Goal: Information Seeking & Learning: Understand process/instructions

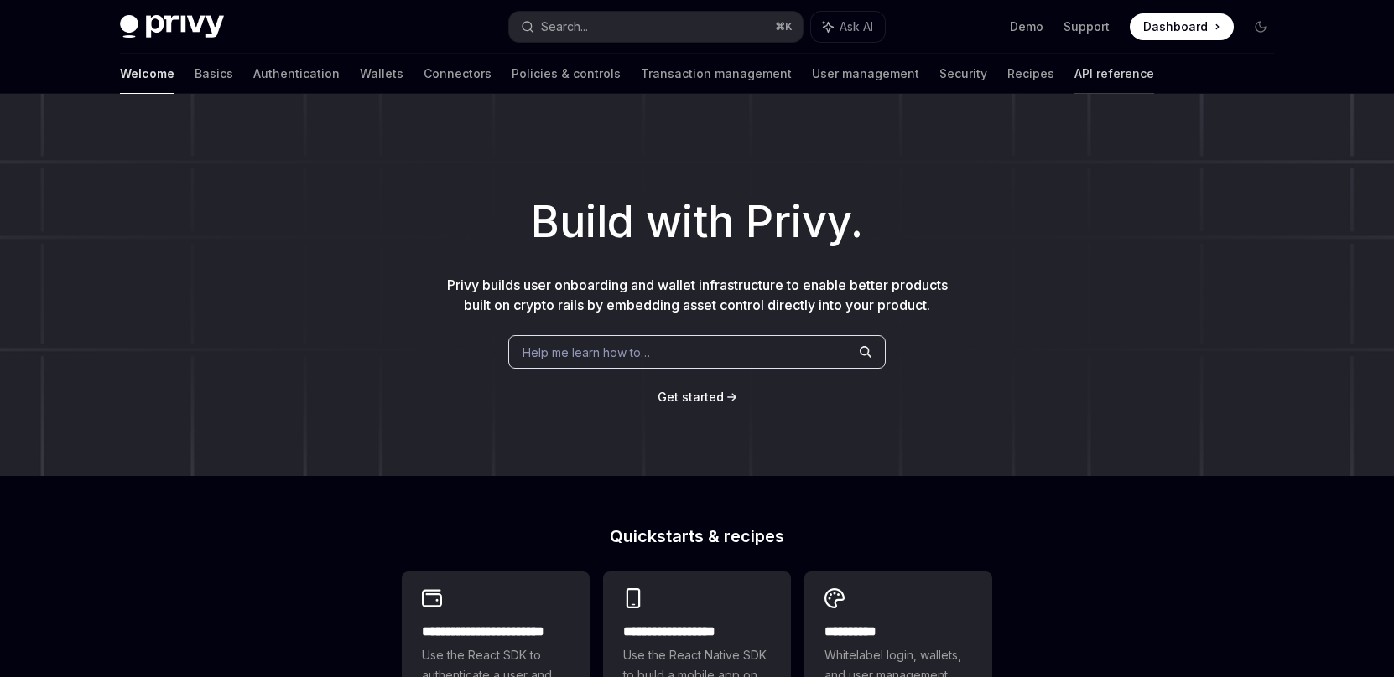
click at [1074, 67] on link "API reference" at bounding box center [1114, 74] width 80 height 40
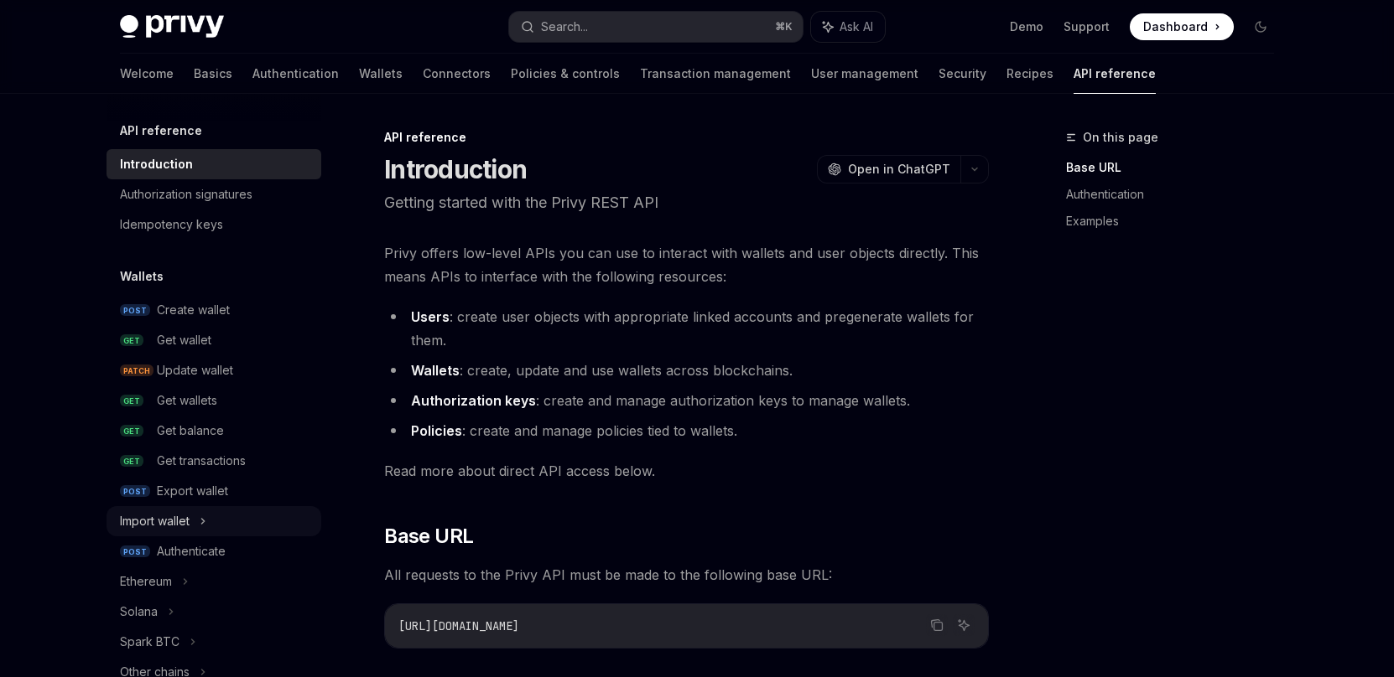
click at [185, 515] on div "Import wallet" at bounding box center [155, 521] width 70 height 20
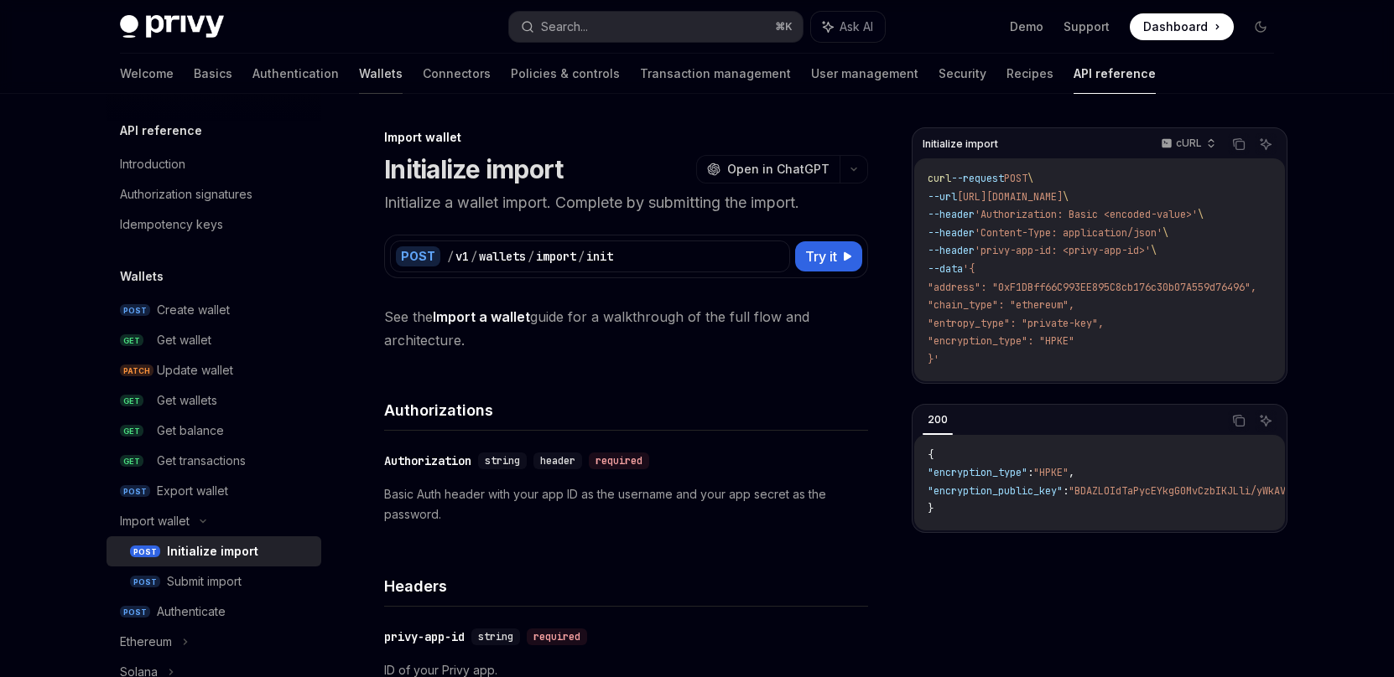
click at [359, 65] on link "Wallets" at bounding box center [381, 74] width 44 height 40
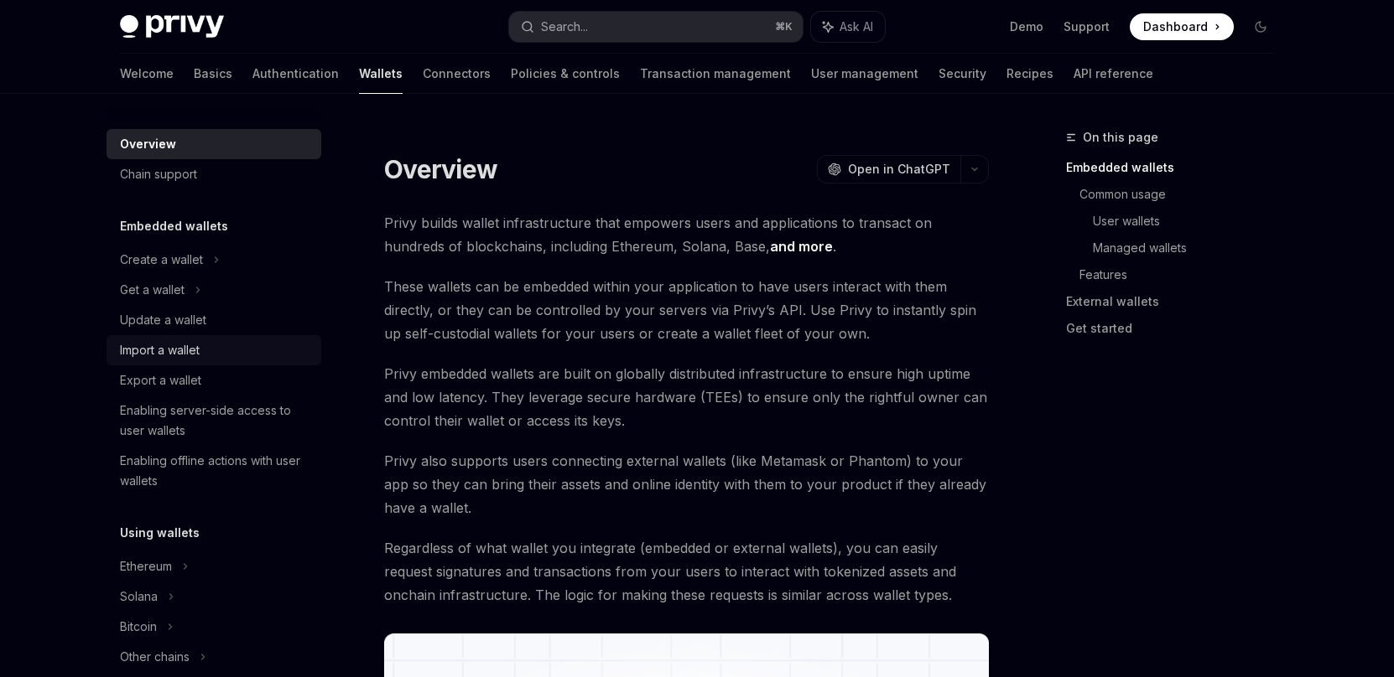
click at [188, 346] on div "Import a wallet" at bounding box center [160, 350] width 80 height 20
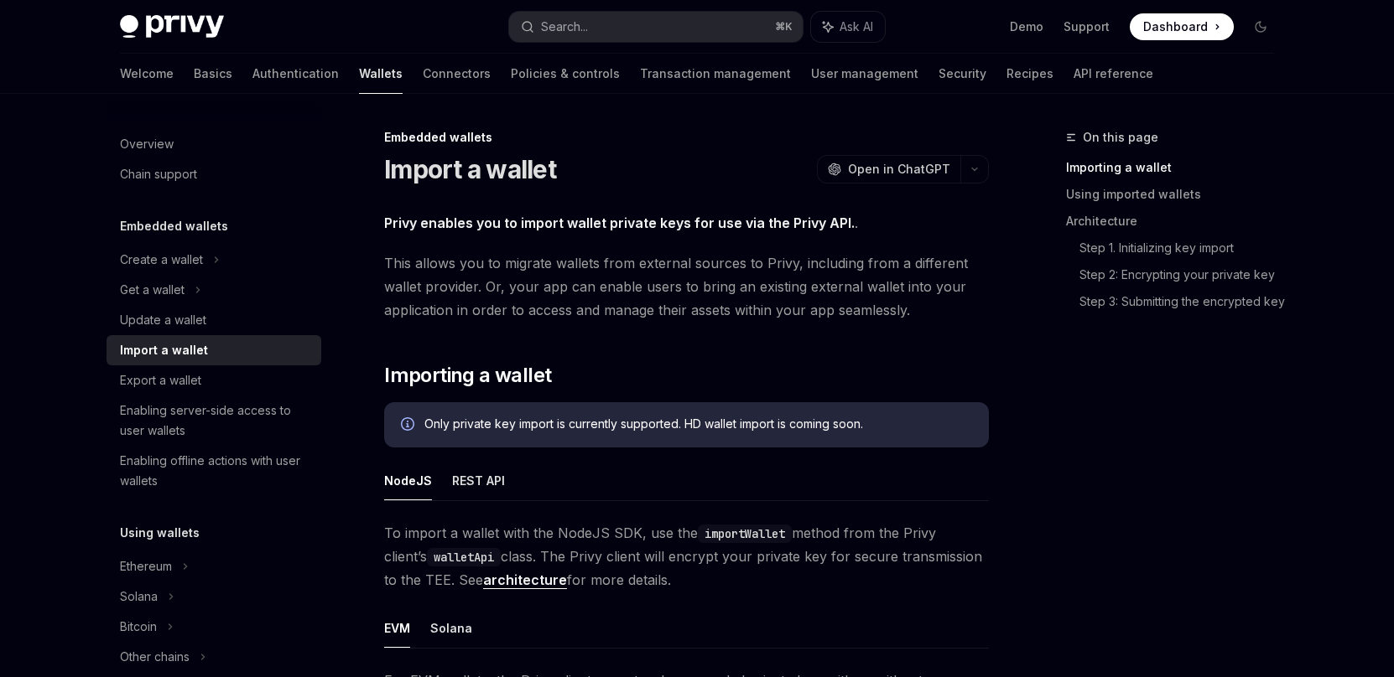
type textarea "*"
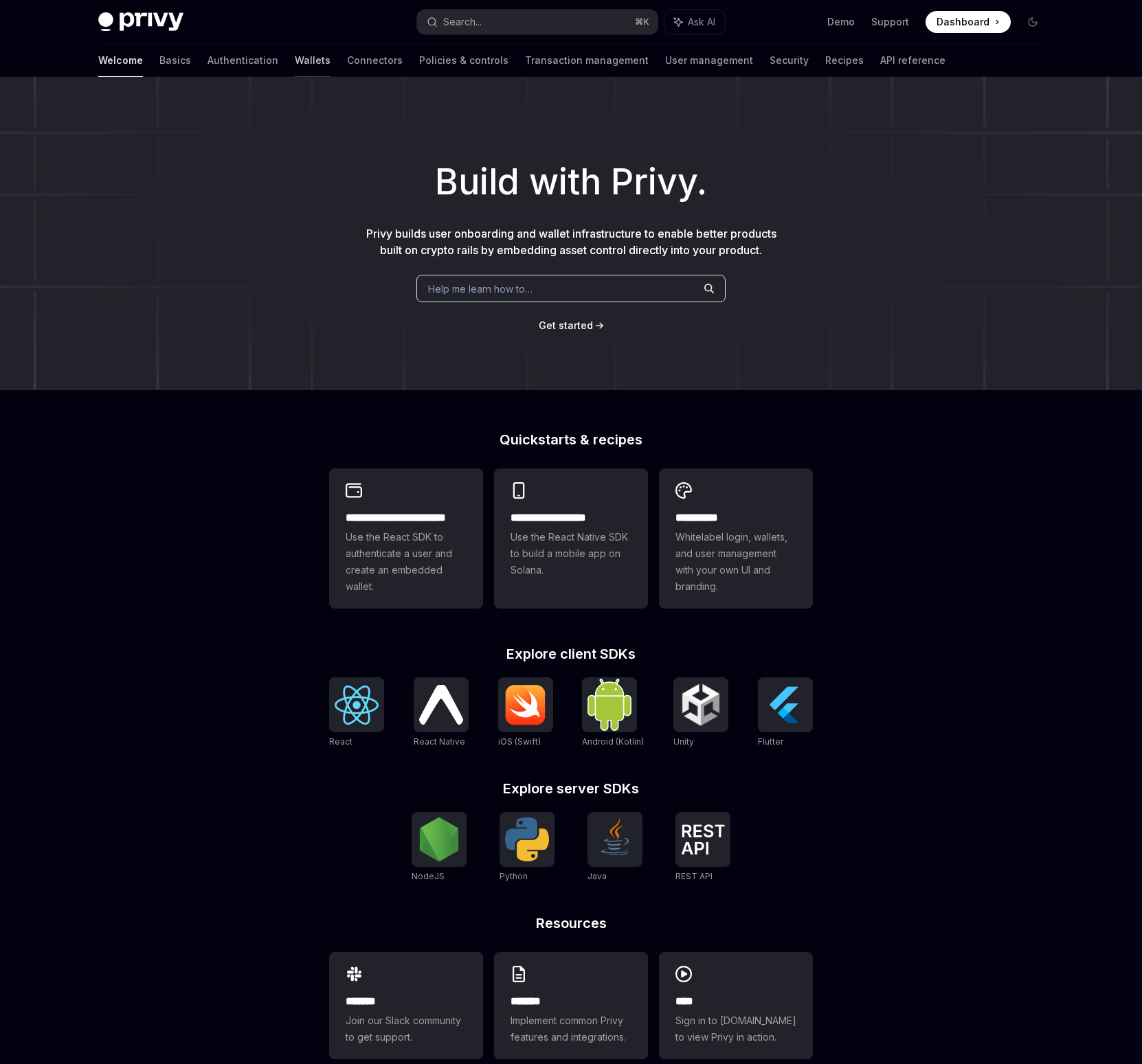
click at [295, 63] on link "Wallets" at bounding box center [313, 61] width 36 height 33
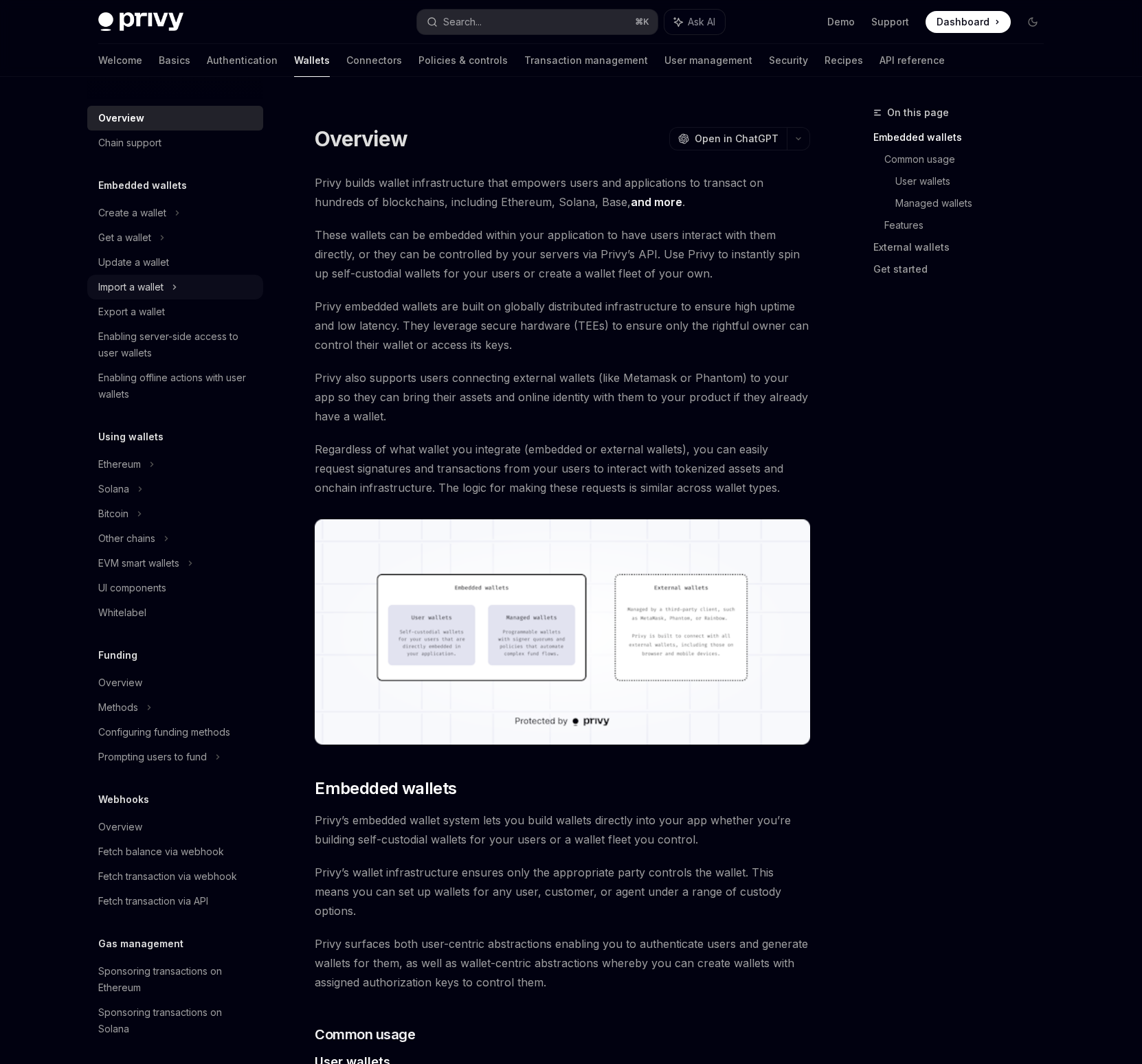
click at [147, 283] on div "Import a wallet" at bounding box center [131, 287] width 66 height 16
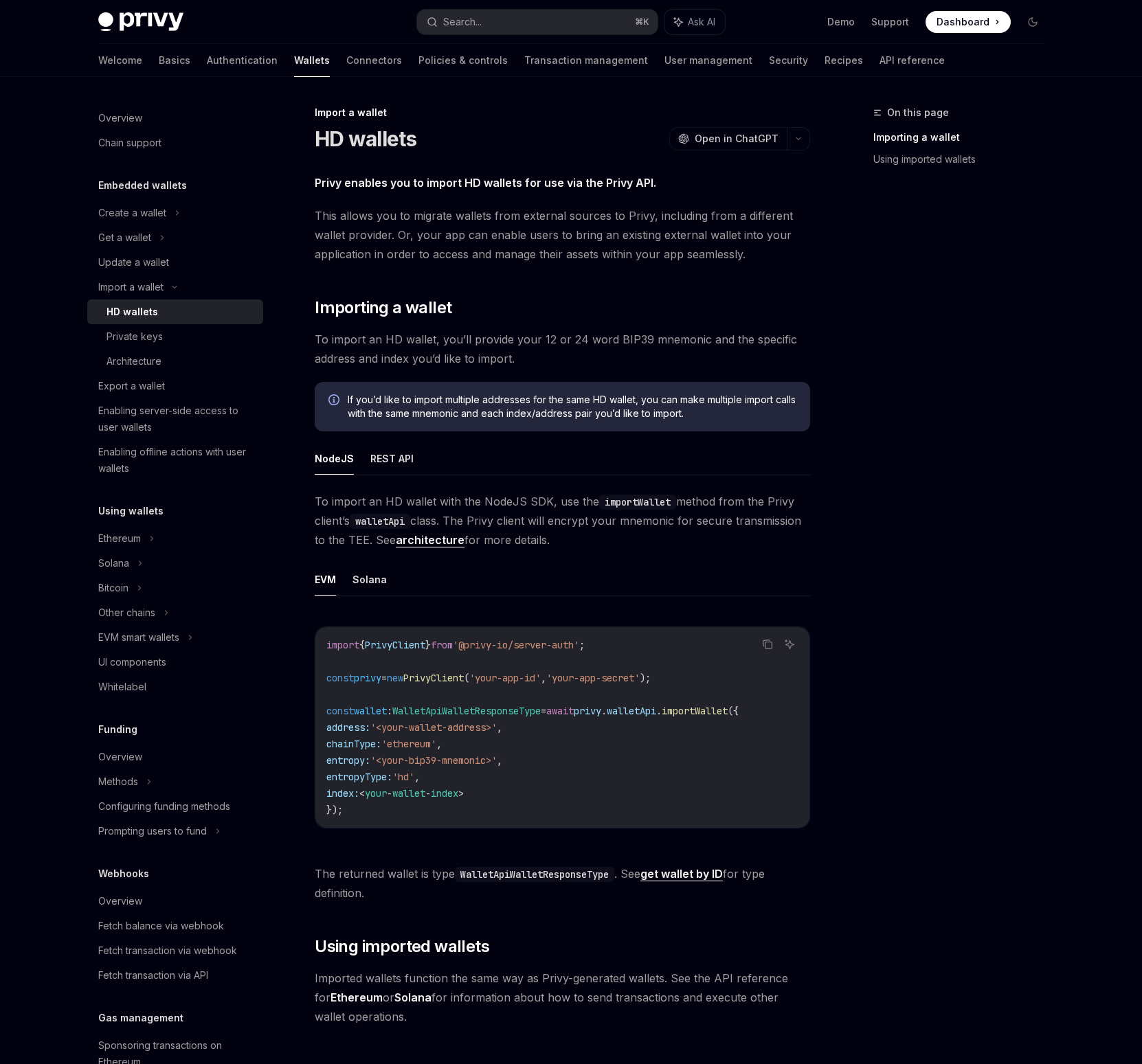
scroll to position [25, 0]
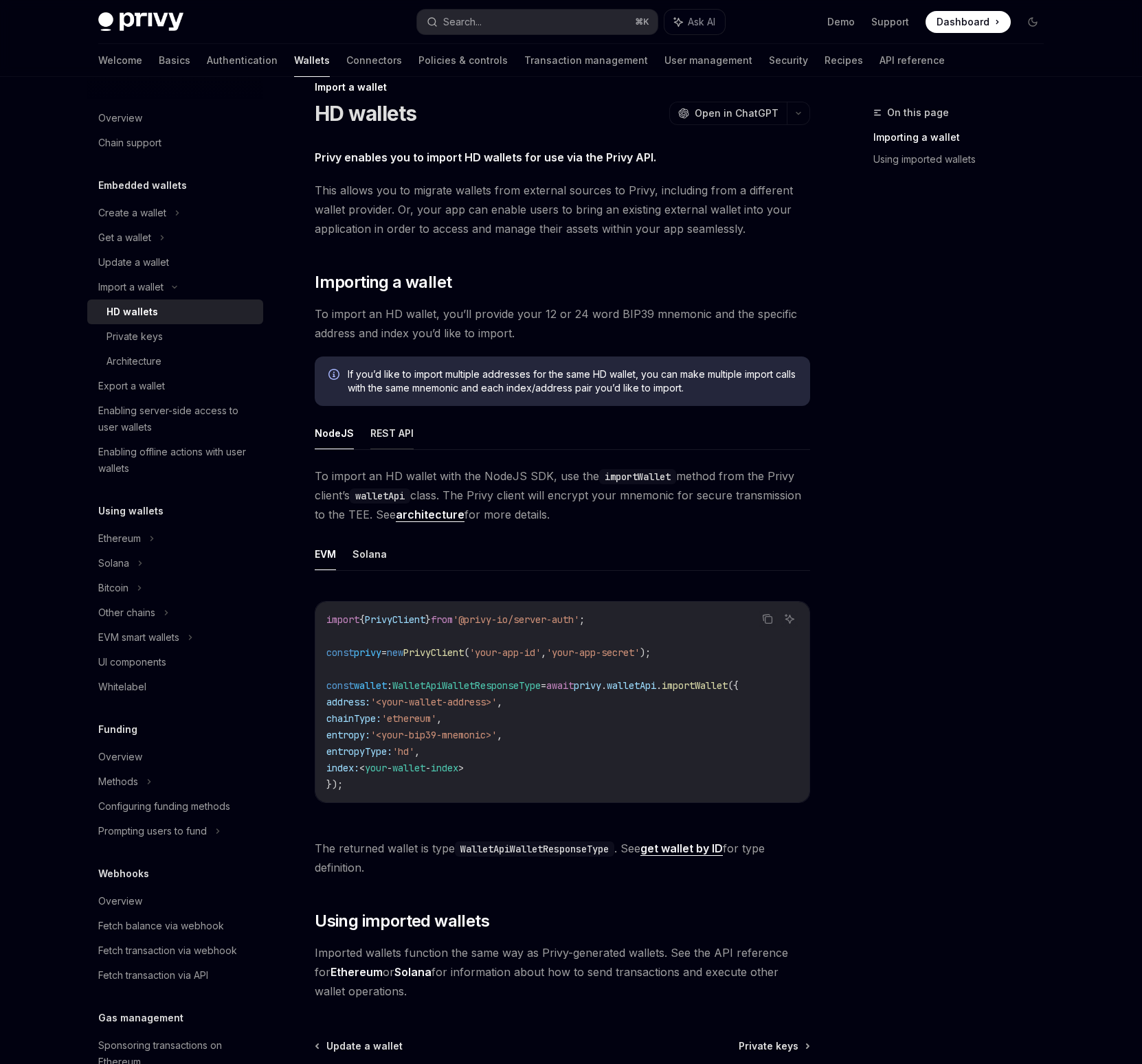
click at [396, 414] on div "Privy enables you to import HD wallets for use via the Privy API. This allows y…" at bounding box center [562, 573] width 496 height 853
click at [397, 430] on button "REST API" at bounding box center [392, 432] width 43 height 32
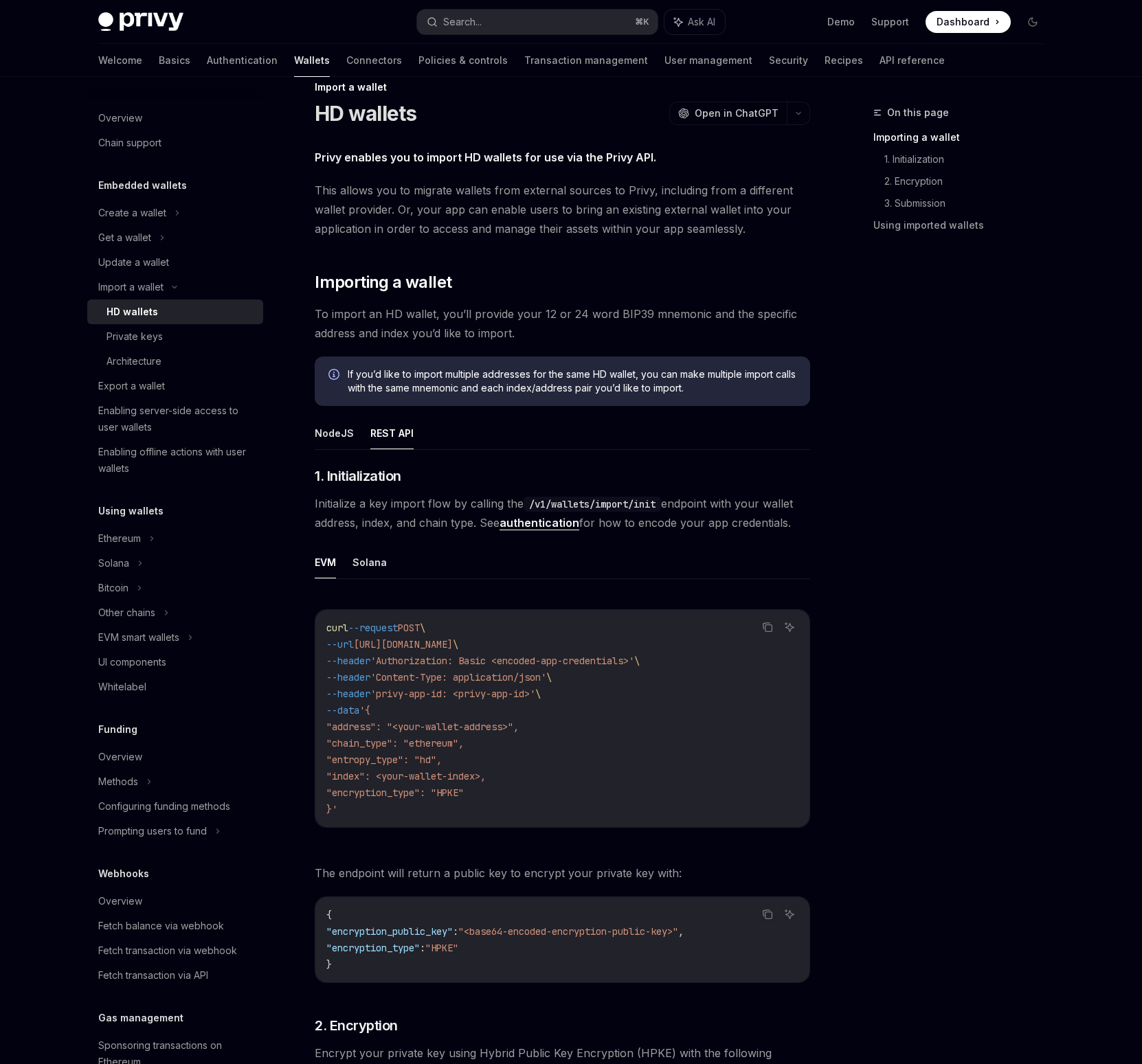
type textarea "*"
